Goal: Task Accomplishment & Management: Use online tool/utility

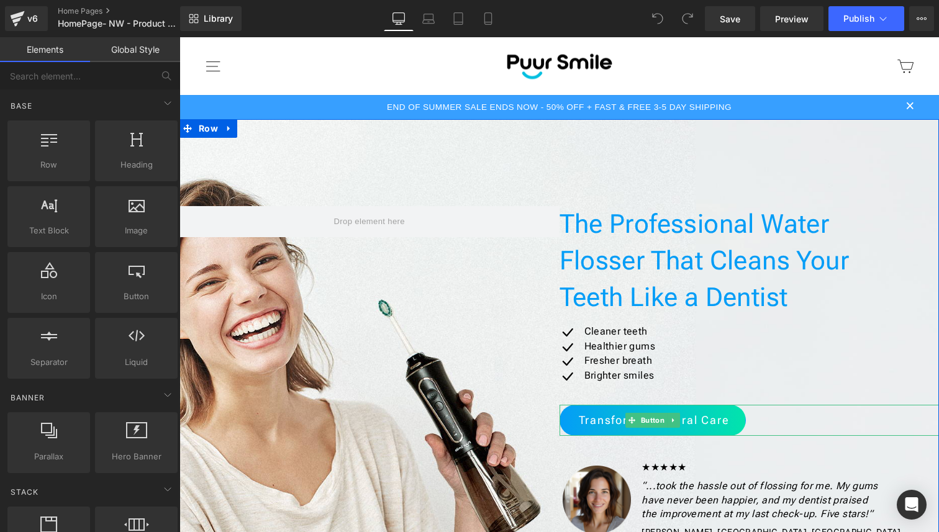
click at [692, 419] on span "Transform Your Oral Care" at bounding box center [654, 420] width 151 height 16
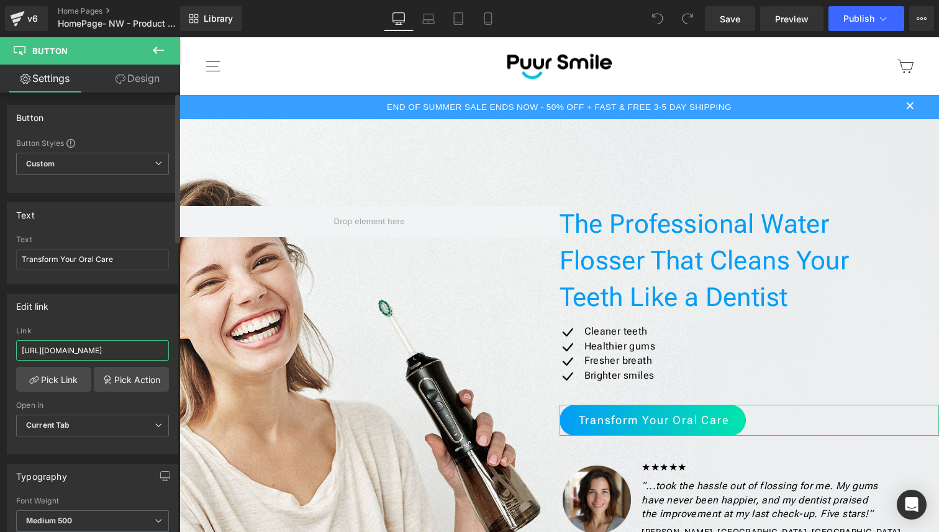
click at [143, 351] on input "[URL][DOMAIN_NAME]" at bounding box center [92, 350] width 153 height 20
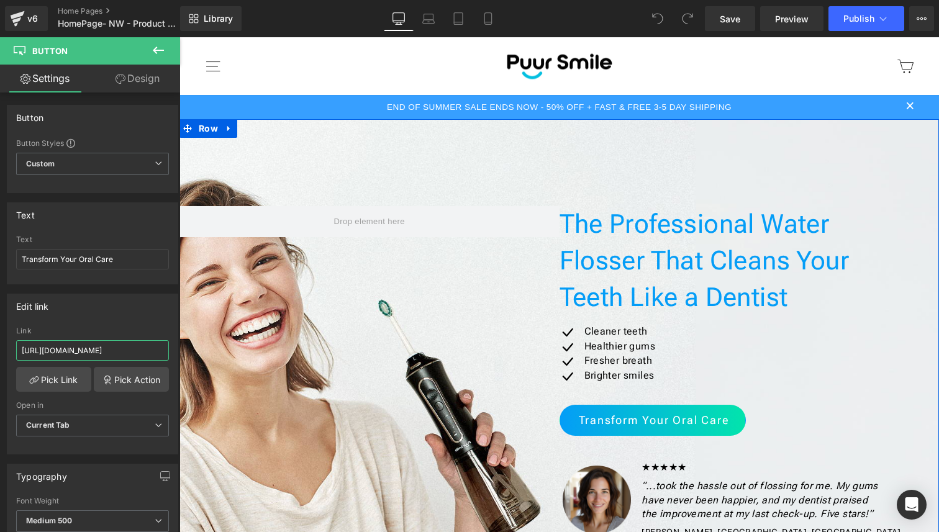
drag, startPoint x: 323, startPoint y: 388, endPoint x: 197, endPoint y: 351, distance: 131.4
paste input "rofessional-level-water-flosser-with-unmatched-cleaning-power-4-fb-direct-pdp"
type input "[URL][DOMAIN_NAME]"
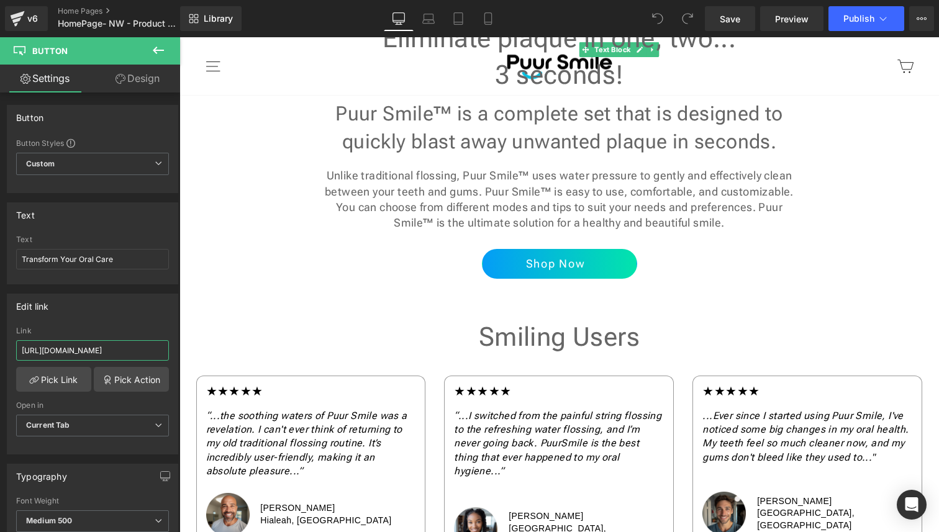
scroll to position [576, 0]
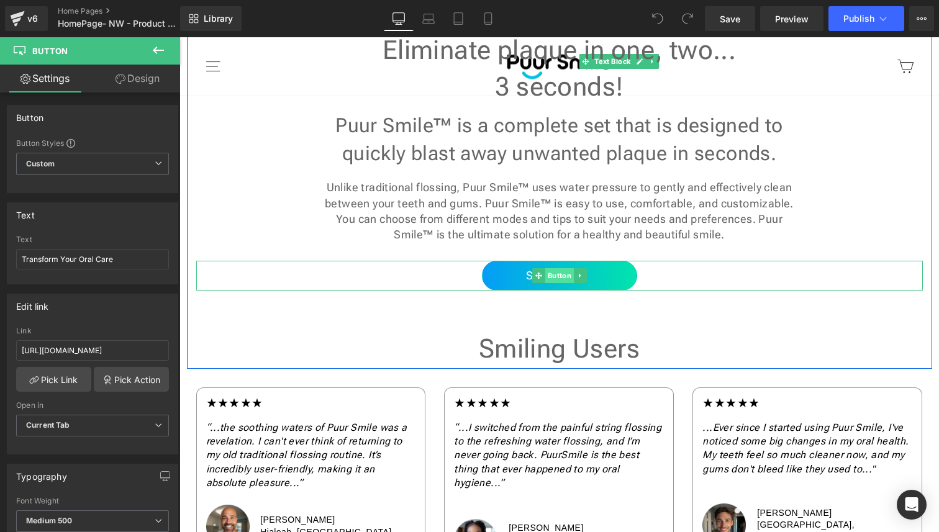
click at [556, 272] on span "Button" at bounding box center [559, 275] width 29 height 15
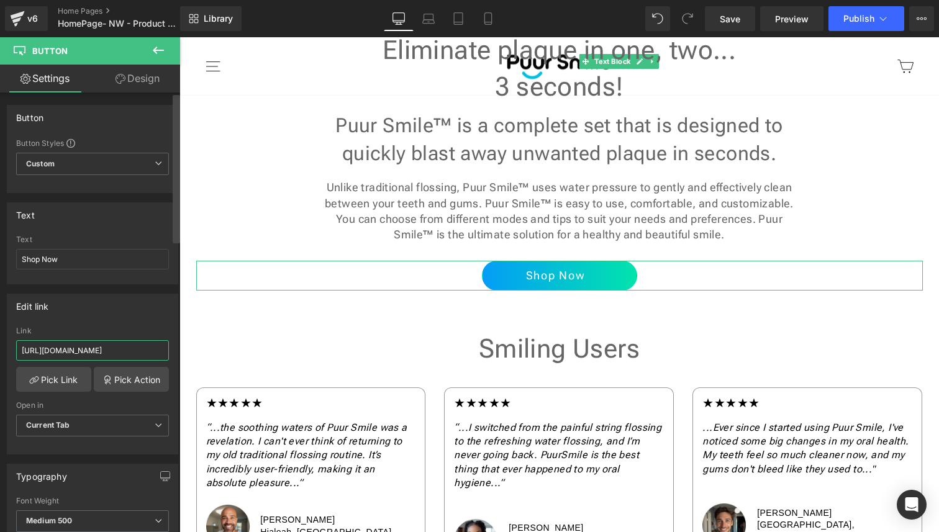
scroll to position [0, 112]
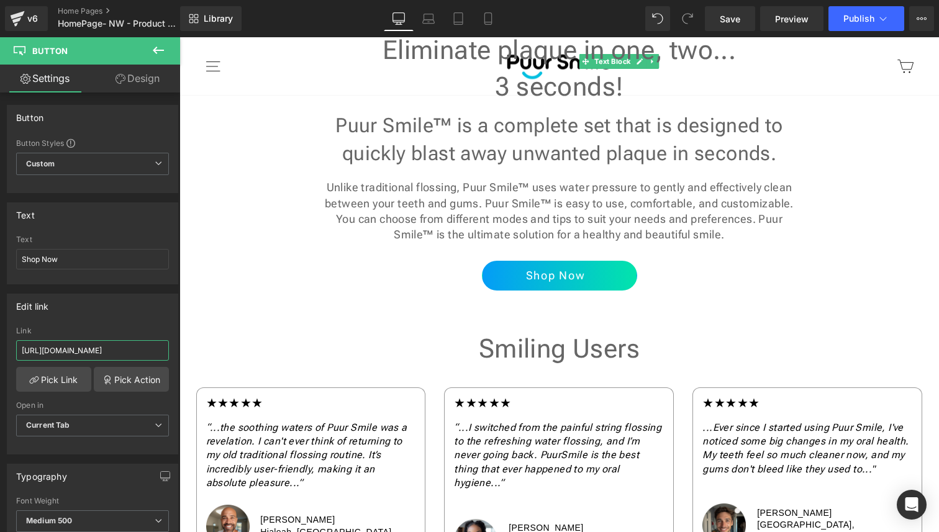
drag, startPoint x: 320, startPoint y: 385, endPoint x: 201, endPoint y: 365, distance: 120.9
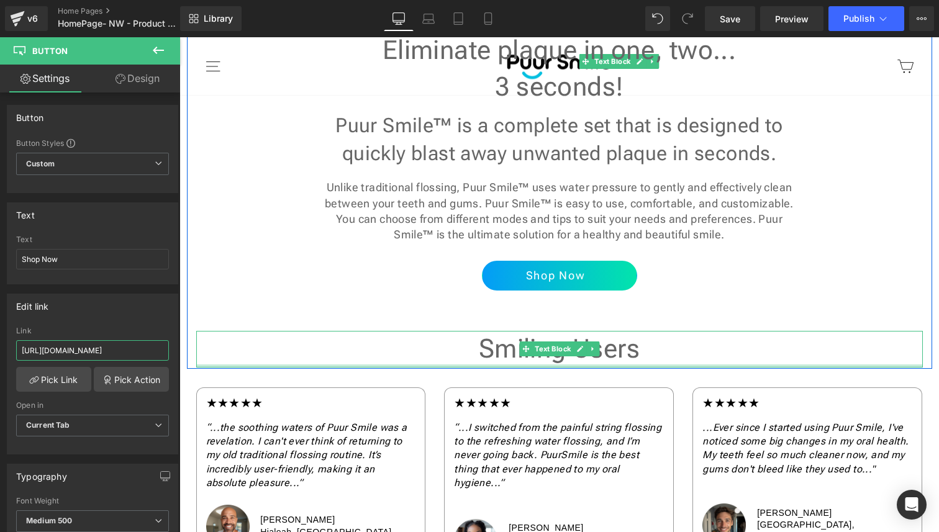
paste input "rofessional-level-water-flosser-with-unmatched-cleaning-power-4-fb-direct-pdp"
type input "[URL][DOMAIN_NAME]"
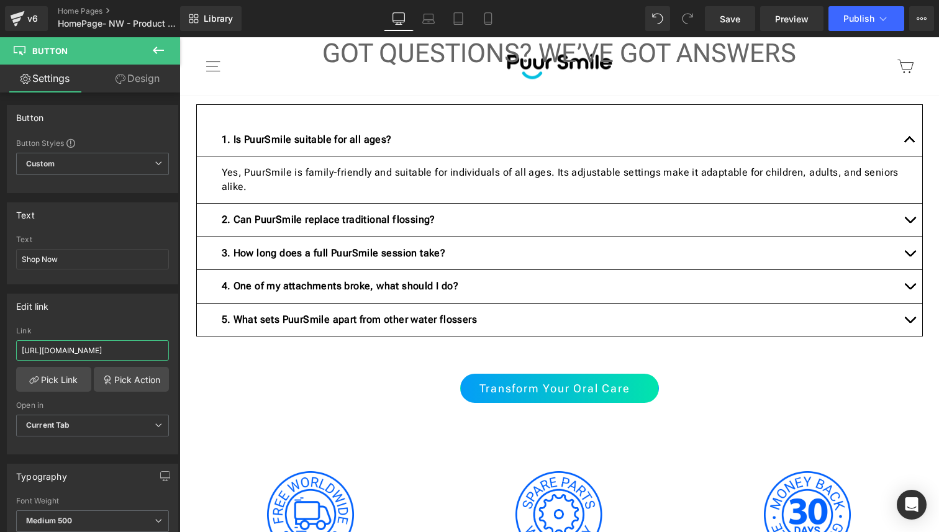
scroll to position [1582, 0]
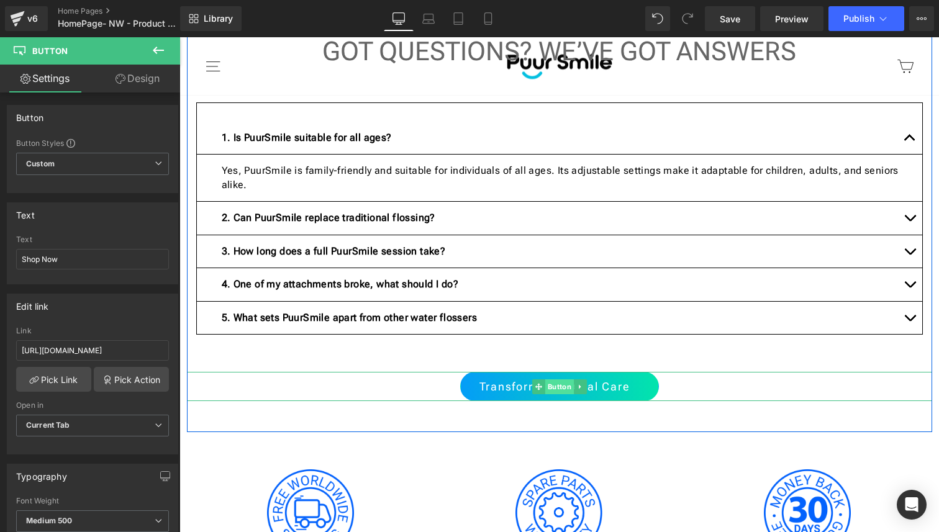
click at [545, 379] on span "Button" at bounding box center [559, 386] width 29 height 15
drag, startPoint x: 327, startPoint y: 394, endPoint x: 194, endPoint y: 362, distance: 136.0
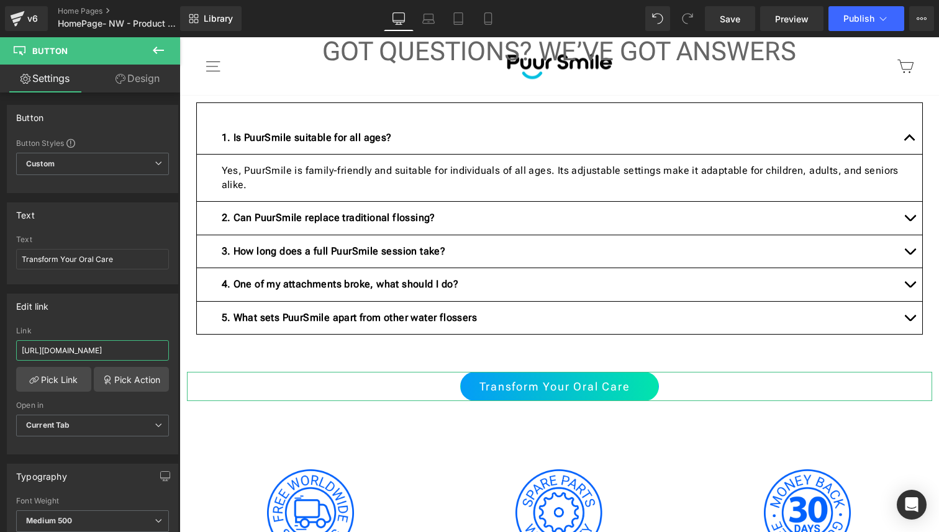
scroll to position [0, 112]
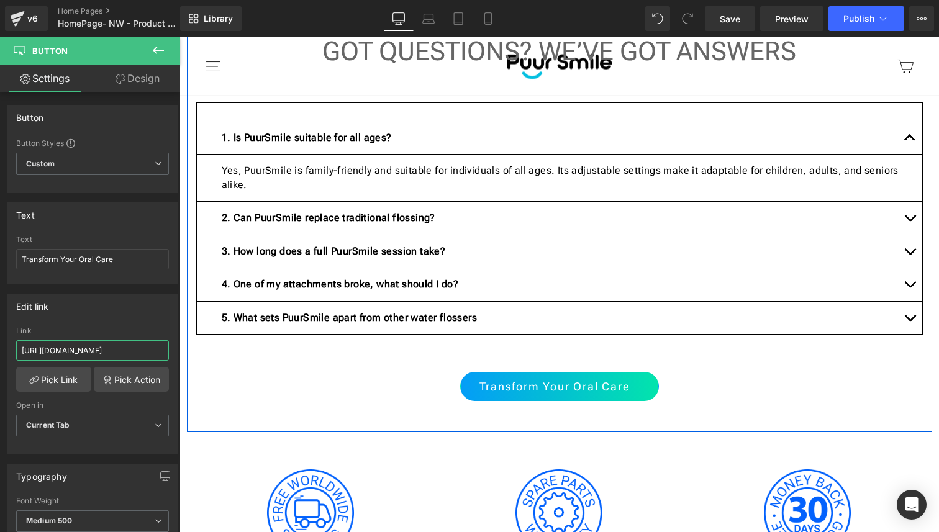
drag, startPoint x: 319, startPoint y: 387, endPoint x: 203, endPoint y: 356, distance: 120.2
paste input "rofessional-level-water-flosser-with-unmatched-cleaning-power-4-fb-direct-pdp"
type input "[URL][DOMAIN_NAME]"
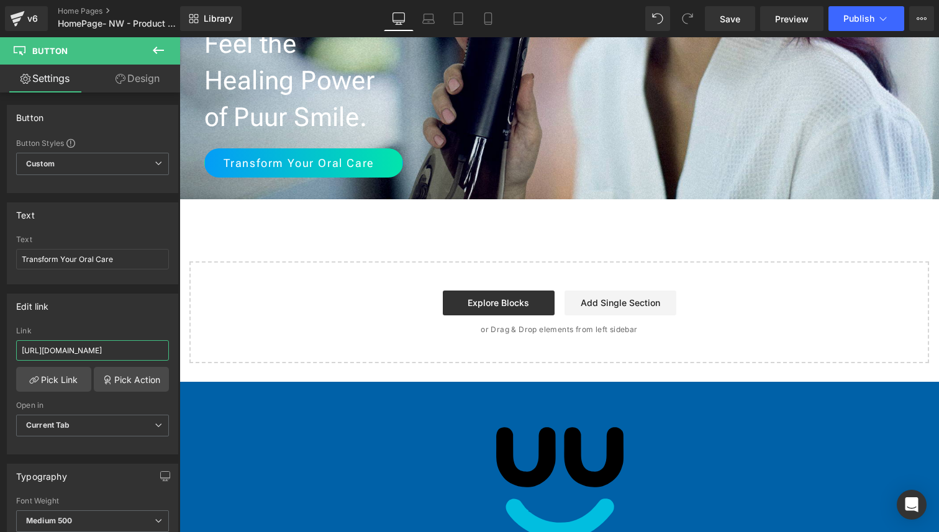
scroll to position [2400, 0]
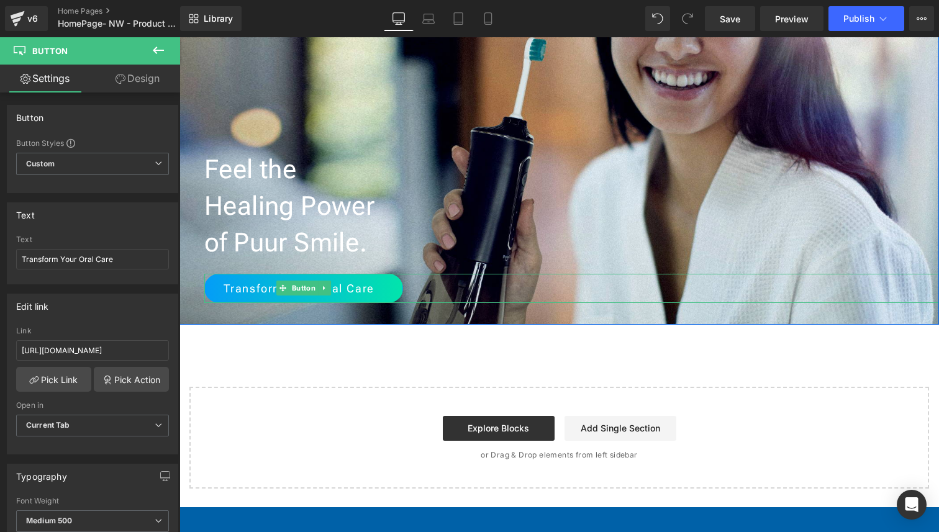
click at [332, 274] on link "Transform Your Oral Care" at bounding box center [303, 289] width 199 height 30
drag, startPoint x: 290, startPoint y: 382, endPoint x: 214, endPoint y: 363, distance: 78.6
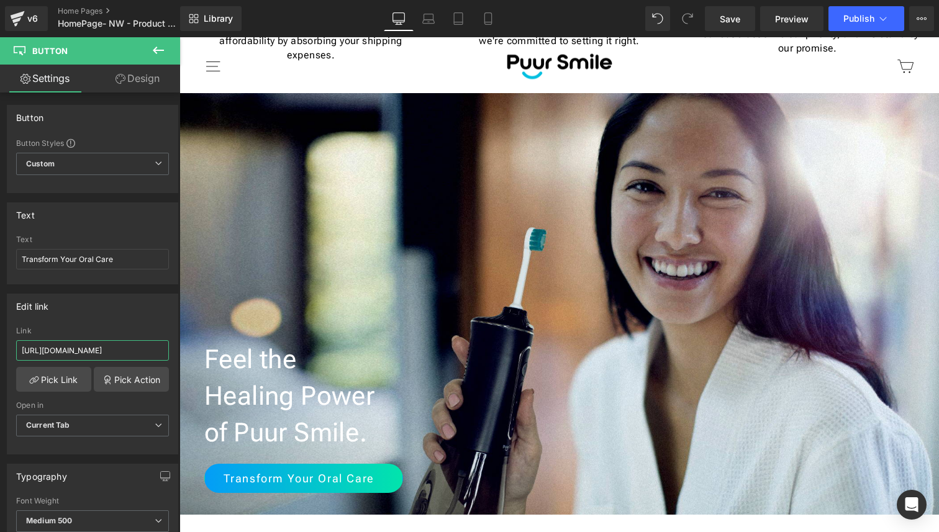
scroll to position [2205, 0]
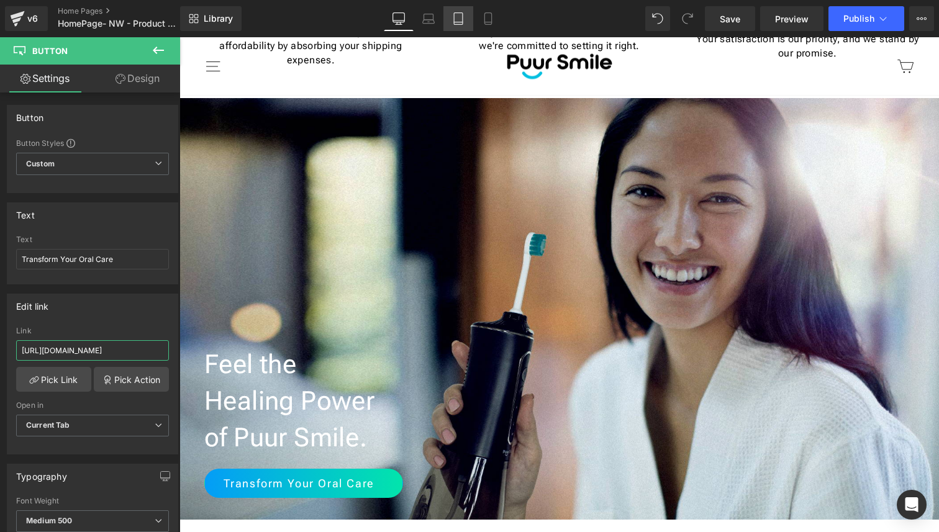
type input "[URL][DOMAIN_NAME]"
click at [466, 17] on link "Tablet" at bounding box center [458, 18] width 30 height 25
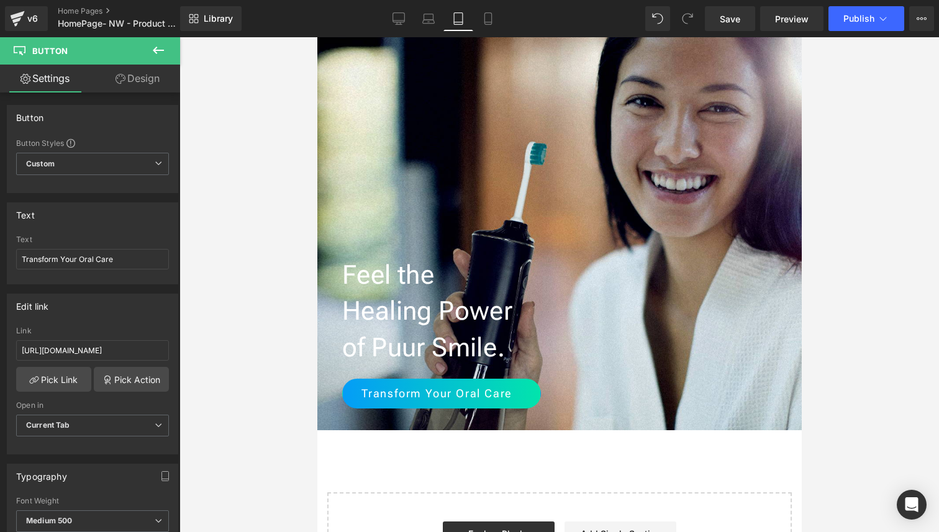
scroll to position [3436, 0]
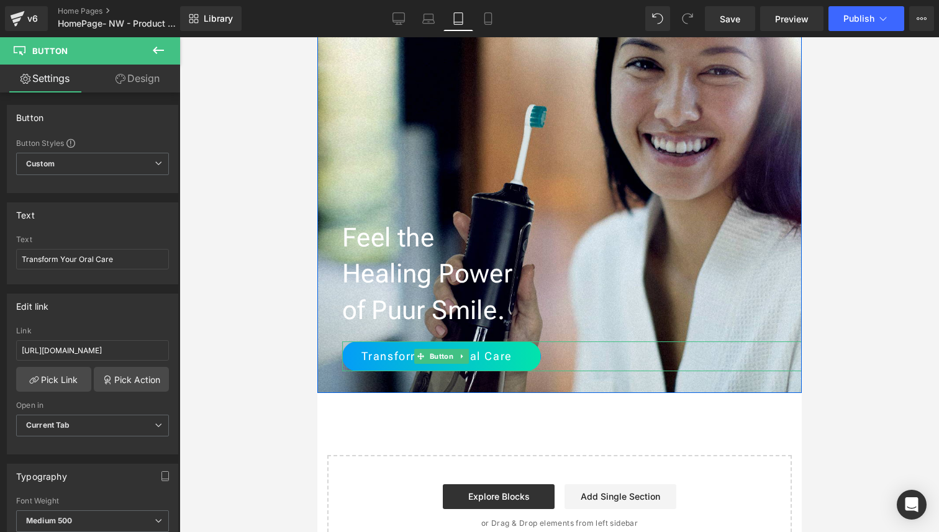
click at [464, 342] on link "Transform Your Oral Care" at bounding box center [441, 357] width 199 height 30
drag, startPoint x: 144, startPoint y: 343, endPoint x: 233, endPoint y: 348, distance: 88.9
click at [233, 348] on div "Button You are previewing how the will restyle your page. You can not edit Elem…" at bounding box center [469, 276] width 939 height 553
click at [138, 351] on input "[URL][DOMAIN_NAME]" at bounding box center [92, 350] width 153 height 20
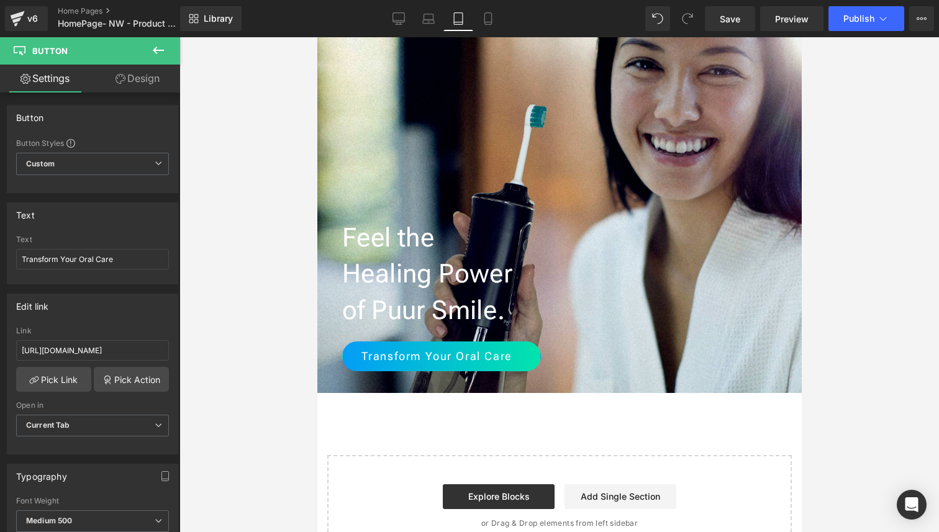
drag, startPoint x: 138, startPoint y: 351, endPoint x: 188, endPoint y: 353, distance: 50.3
click at [188, 353] on div "Button You are previewing how the will restyle your page. You can not edit Elem…" at bounding box center [469, 276] width 939 height 553
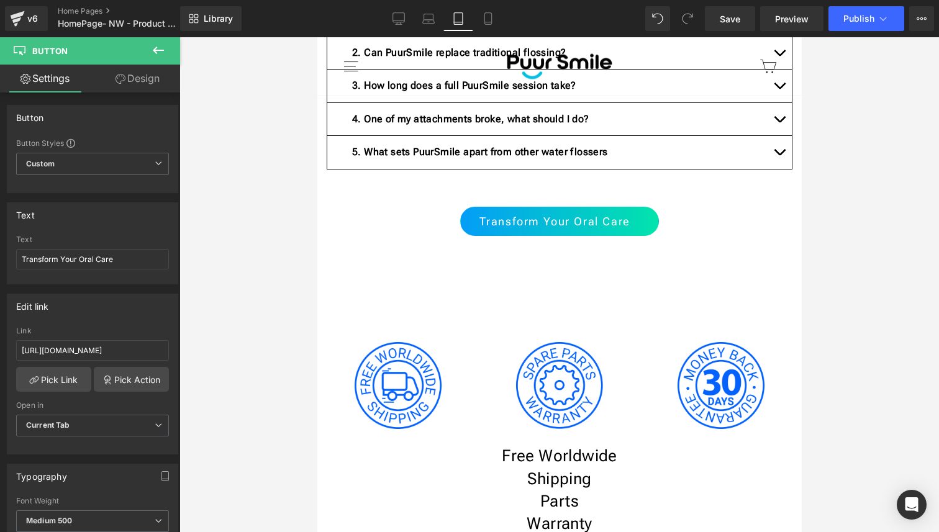
scroll to position [2671, 0]
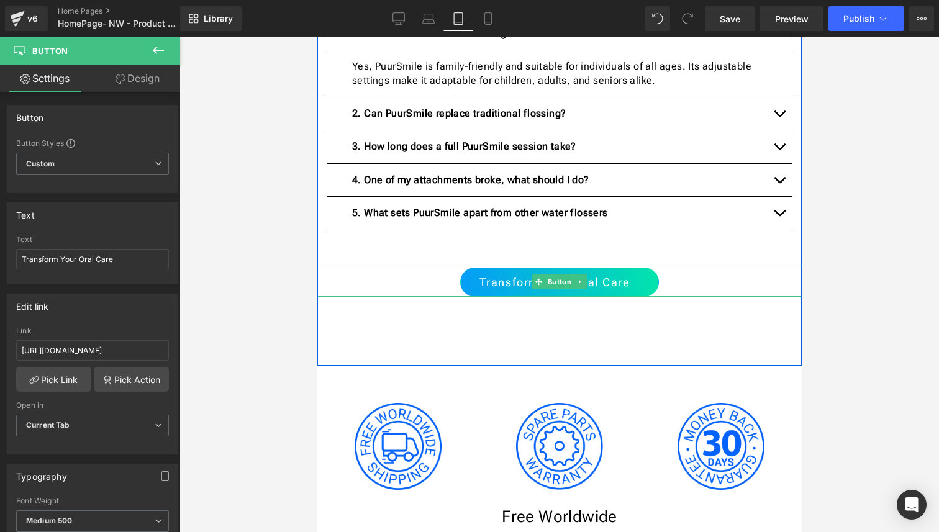
click at [514, 268] on link "Transform Your Oral Care" at bounding box center [558, 283] width 199 height 30
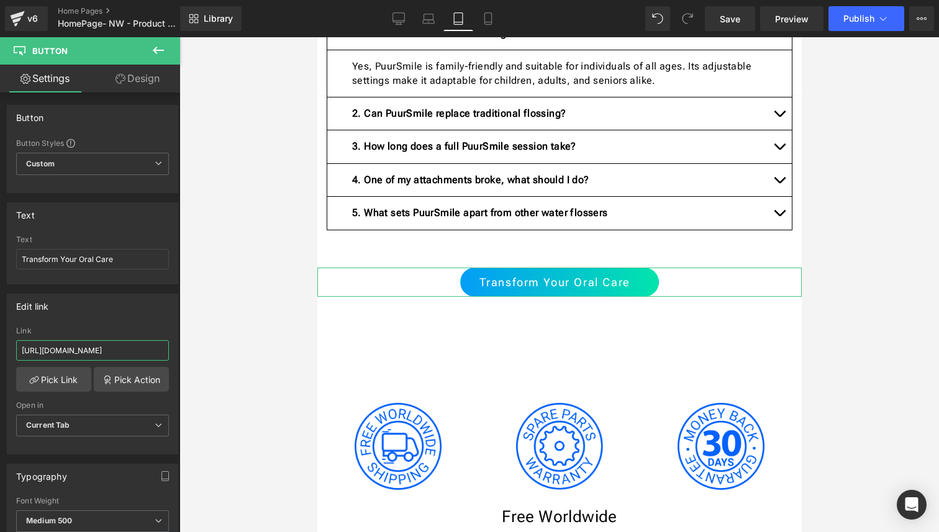
scroll to position [0, 270]
drag, startPoint x: 117, startPoint y: 350, endPoint x: 235, endPoint y: 367, distance: 119.8
click at [235, 367] on div "Button You are previewing how the will restyle your page. You can not edit Elem…" at bounding box center [469, 276] width 939 height 553
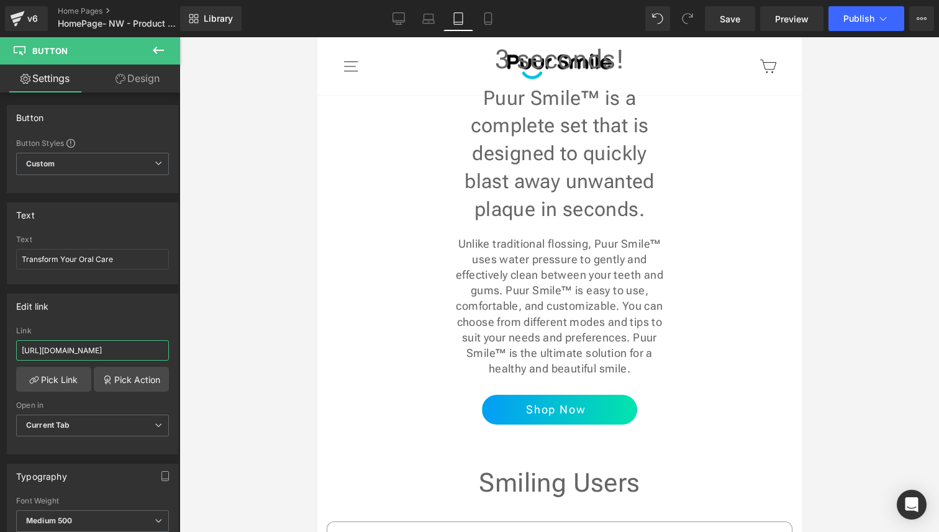
scroll to position [934, 0]
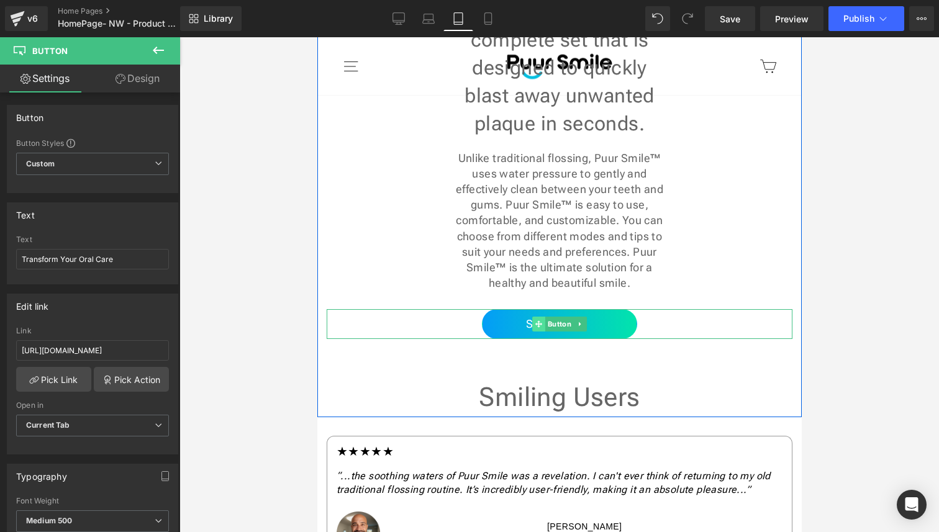
click at [533, 317] on span at bounding box center [538, 324] width 13 height 15
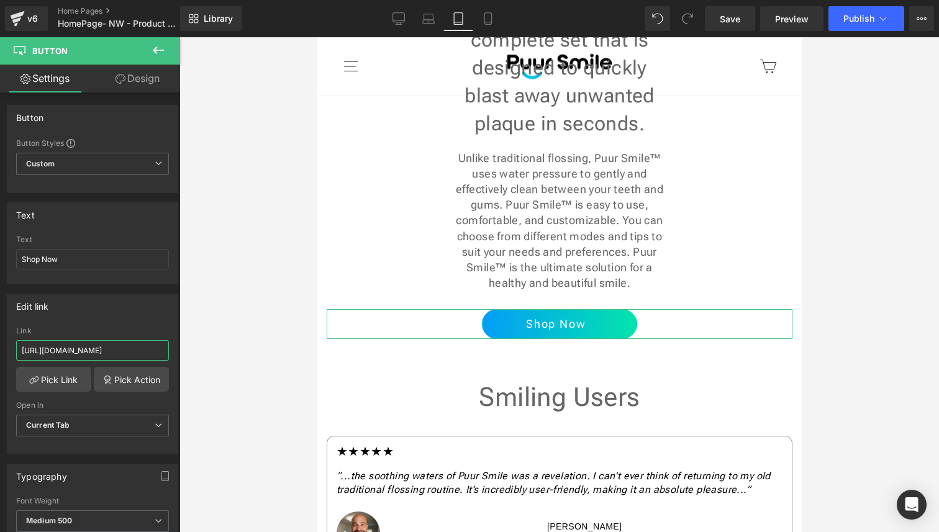
scroll to position [0, 270]
drag, startPoint x: 99, startPoint y: 353, endPoint x: 224, endPoint y: 360, distance: 124.3
click at [224, 360] on div "Button You are previewing how the will restyle your page. You can not edit Elem…" at bounding box center [469, 276] width 939 height 553
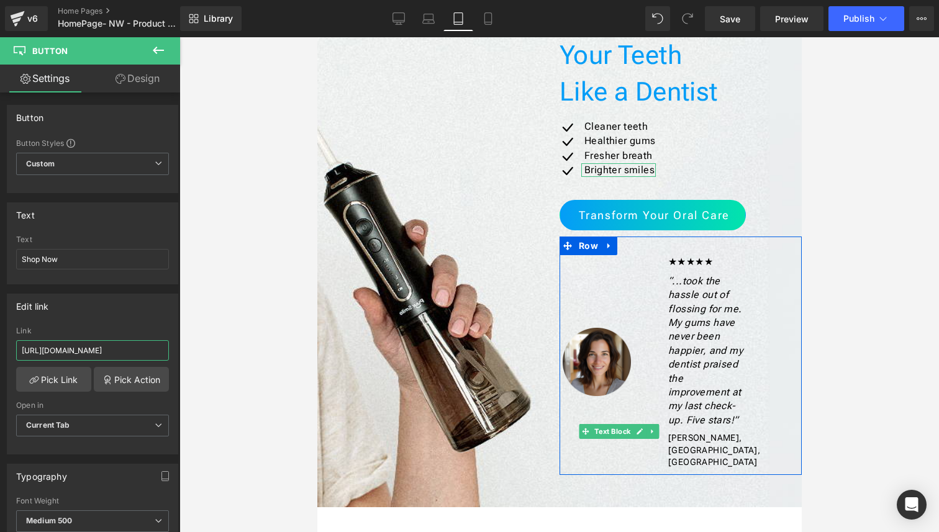
scroll to position [273, 0]
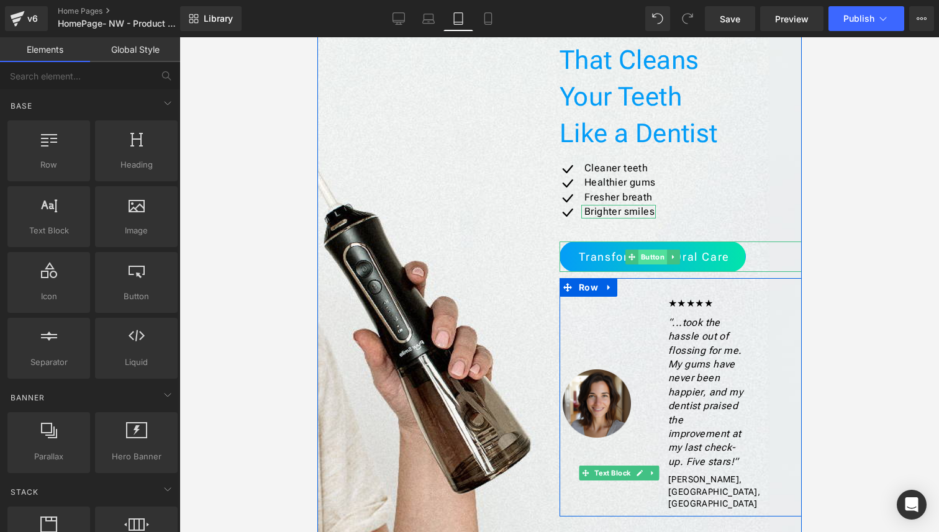
click at [648, 258] on span "Button" at bounding box center [652, 257] width 29 height 15
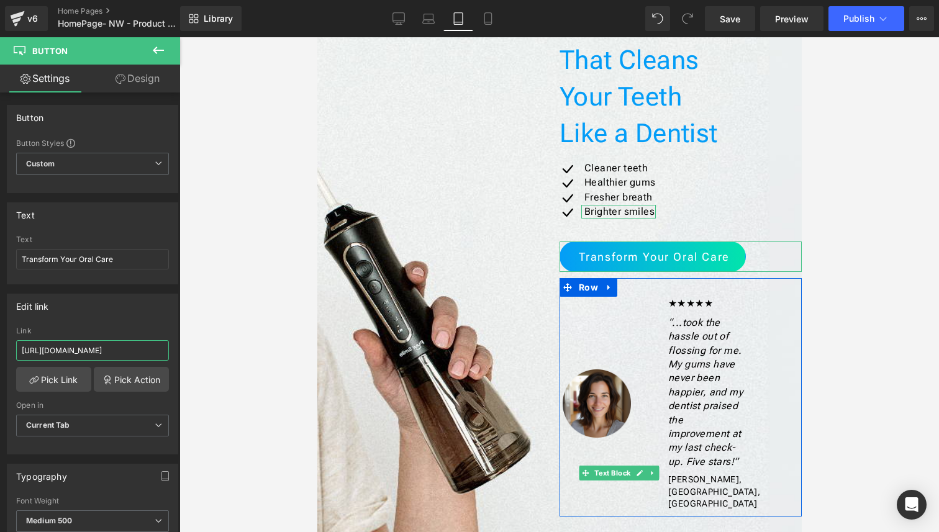
scroll to position [0, 270]
drag, startPoint x: 138, startPoint y: 351, endPoint x: 230, endPoint y: 360, distance: 91.7
click at [230, 360] on div "Button You are previewing how the will restyle your page. You can not edit Elem…" at bounding box center [469, 276] width 939 height 553
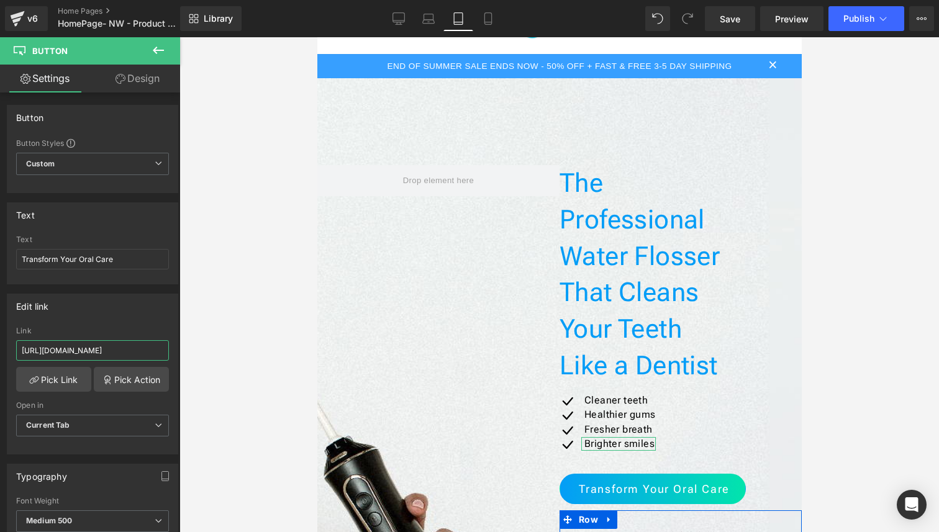
scroll to position [0, 0]
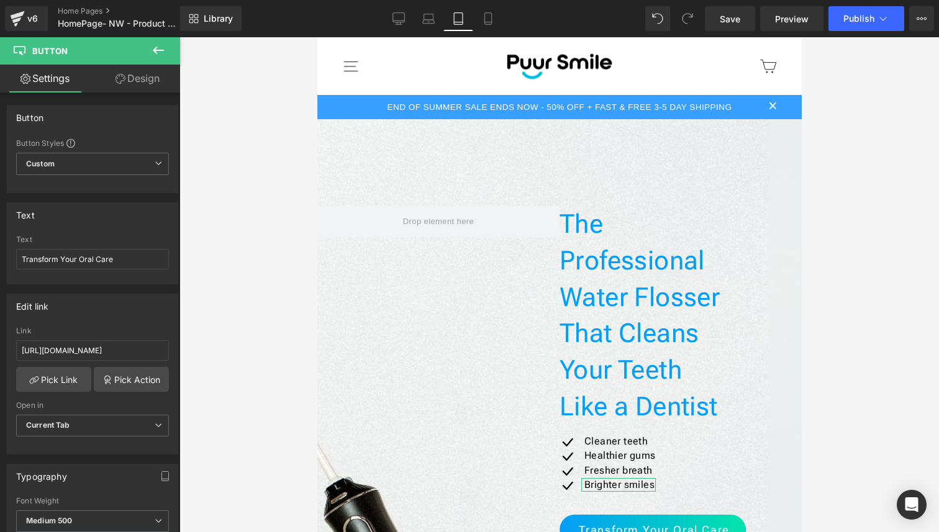
click at [656, 108] on span "END OF SUMMER SALE ENDS NOW - 50% OFF + FAST & FREE 3-5 DAY SHIPPING" at bounding box center [559, 106] width 345 height 9
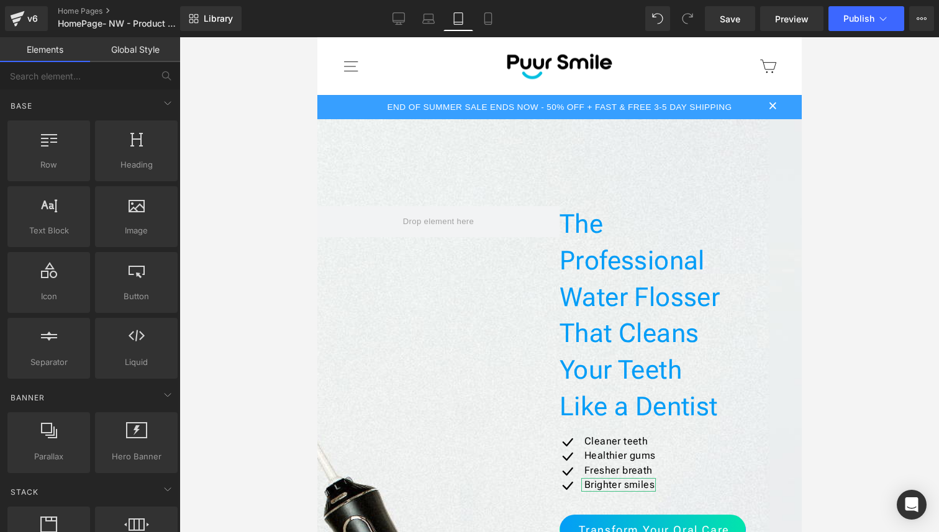
click at [658, 109] on span "END OF SUMMER SALE ENDS NOW - 50% OFF + FAST & FREE 3-5 DAY SHIPPING" at bounding box center [559, 106] width 345 height 9
click at [664, 109] on span "END OF SUMMER SALE ENDS NOW - 50% OFF + FAST & FREE 3-5 DAY SHIPPING" at bounding box center [559, 106] width 345 height 9
click at [843, 20] on span "Publish" at bounding box center [858, 19] width 31 height 10
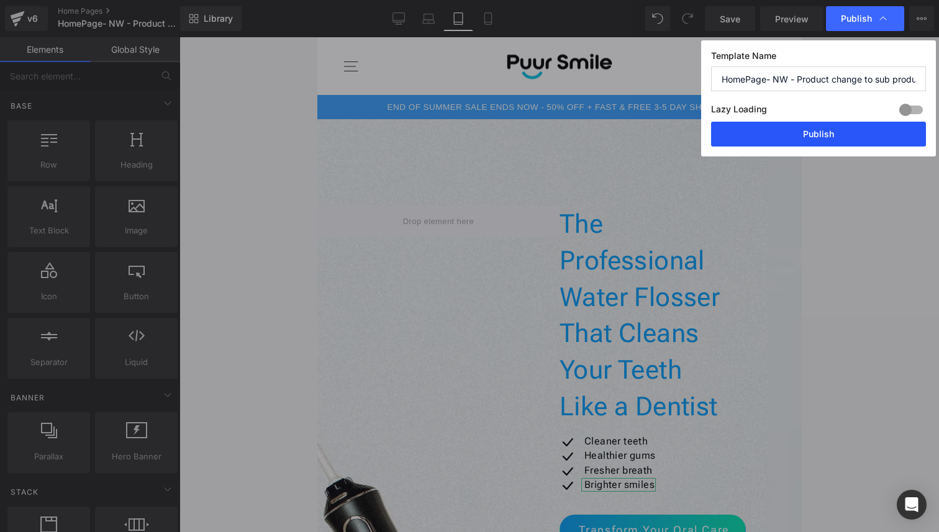
click at [829, 135] on button "Publish" at bounding box center [818, 134] width 215 height 25
